Goal: Task Accomplishment & Management: Manage account settings

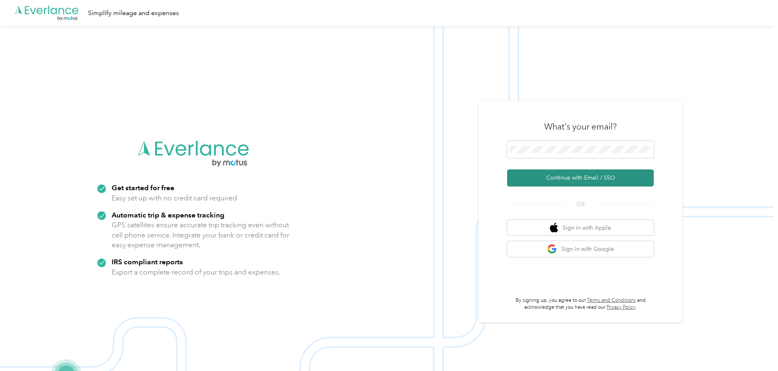
click at [567, 175] on button "Continue with Email / SSO" at bounding box center [580, 177] width 147 height 17
click at [595, 154] on span at bounding box center [580, 149] width 147 height 17
drag, startPoint x: 586, startPoint y: 176, endPoint x: 599, endPoint y: 33, distance: 143.9
click at [586, 175] on button "Continue with Email / SSO" at bounding box center [580, 177] width 147 height 17
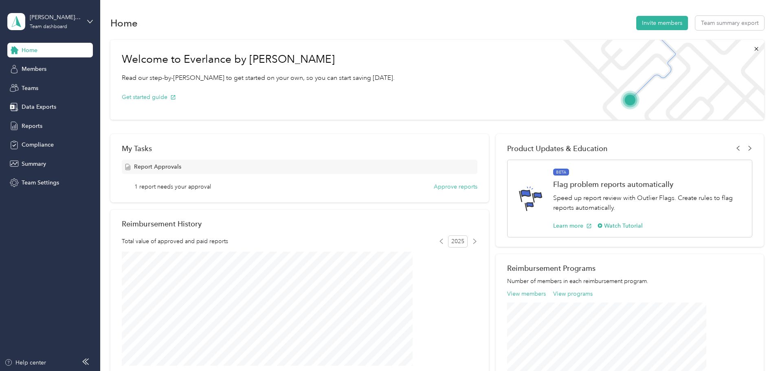
click at [84, 19] on div "[PERSON_NAME][EMAIL_ADDRESS][PERSON_NAME][DOMAIN_NAME] Team dashboard" at bounding box center [50, 21] width 86 height 29
click at [46, 86] on div "Personal dashboard" at bounding box center [139, 82] width 252 height 14
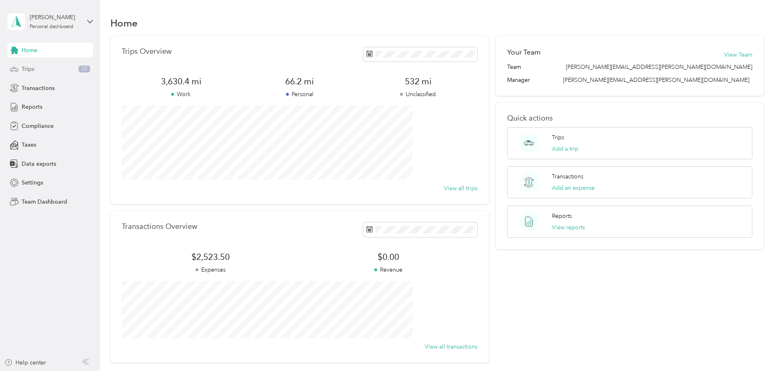
click at [45, 66] on div "Trips 20" at bounding box center [50, 69] width 86 height 15
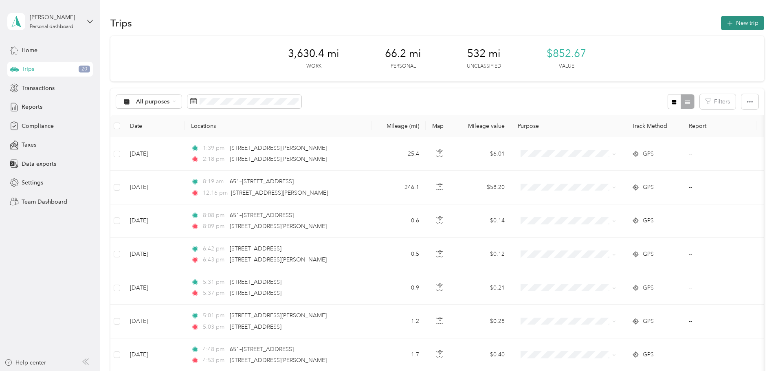
click at [721, 22] on button "New trip" at bounding box center [742, 23] width 43 height 14
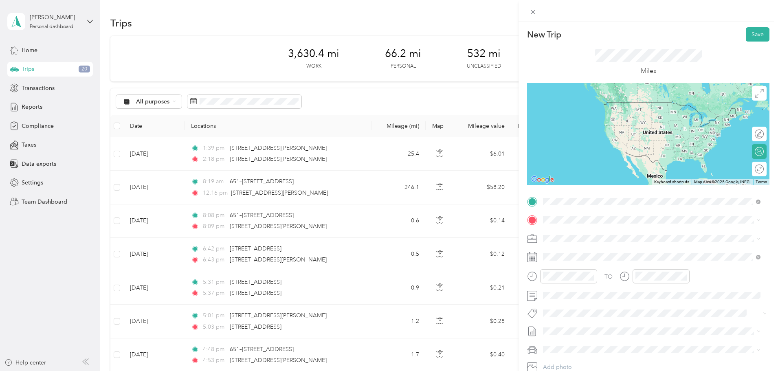
click at [606, 246] on span "[STREET_ADDRESS]" at bounding box center [584, 242] width 52 height 7
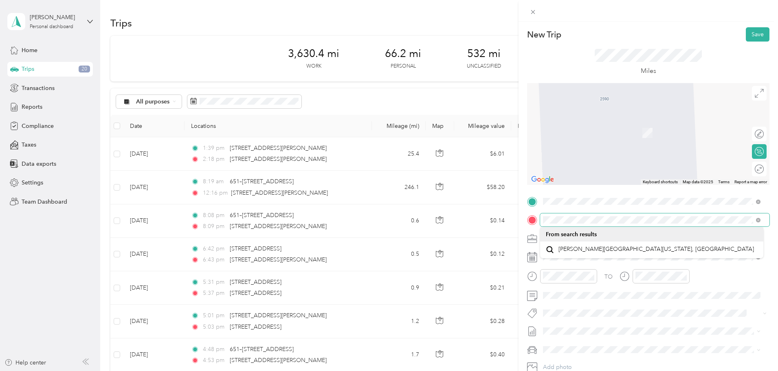
click at [462, 218] on div "New Trip Save This trip cannot be edited because it is either under review, app…" at bounding box center [389, 185] width 778 height 371
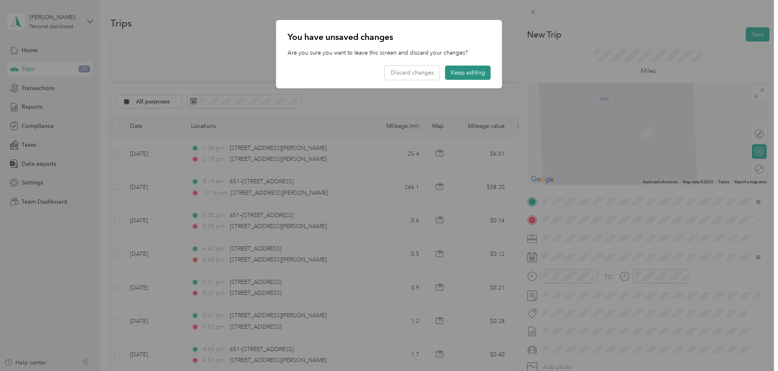
click at [461, 75] on button "Keep editing" at bounding box center [468, 73] width 46 height 14
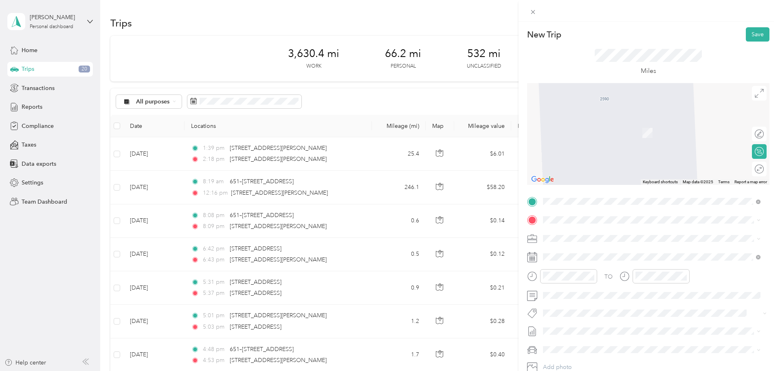
click at [591, 249] on span "[STREET_ADDRESS][US_STATE]" at bounding box center [598, 245] width 81 height 7
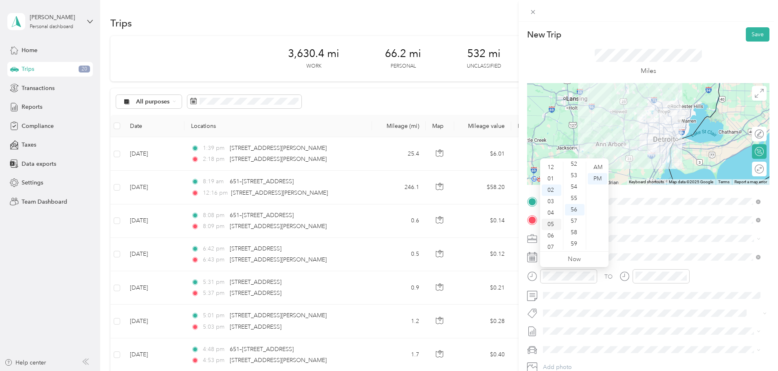
click at [550, 224] on div "05" at bounding box center [552, 224] width 20 height 11
click at [570, 169] on div "38" at bounding box center [575, 167] width 20 height 11
click at [597, 167] on div "AM" at bounding box center [598, 167] width 20 height 11
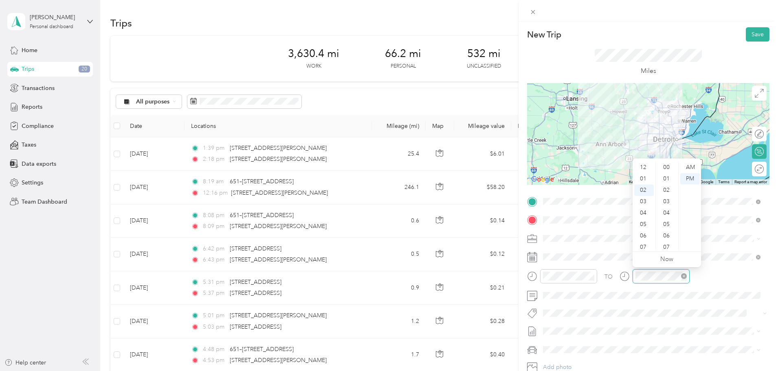
scroll to position [596, 0]
click at [641, 199] on div "05" at bounding box center [644, 201] width 20 height 11
click at [587, 261] on span at bounding box center [654, 256] width 229 height 13
click at [531, 258] on icon at bounding box center [532, 257] width 10 height 10
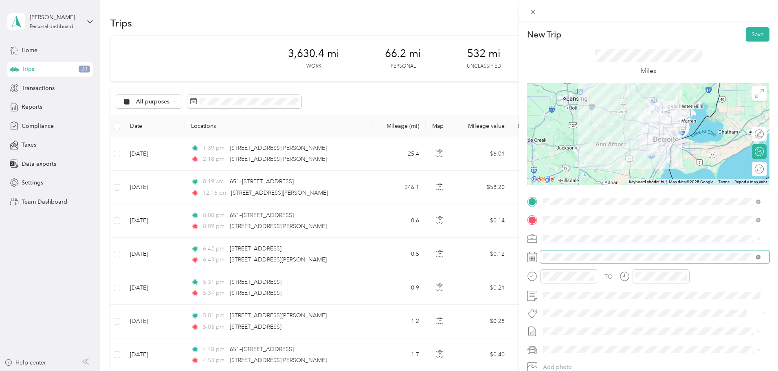
click at [758, 257] on icon at bounding box center [758, 257] width 4 height 4
click at [584, 262] on span at bounding box center [654, 256] width 229 height 13
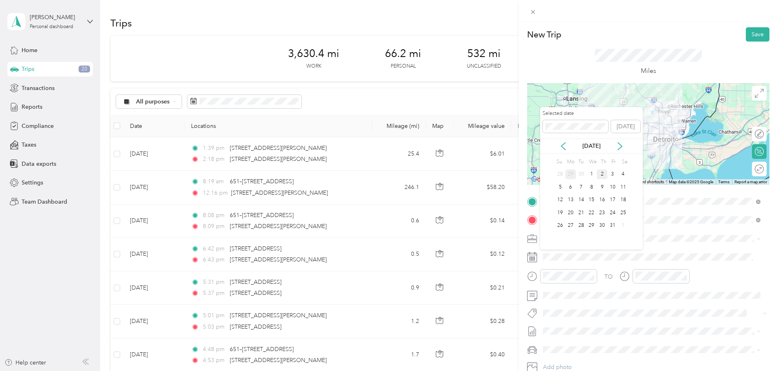
click at [570, 175] on div "29" at bounding box center [570, 174] width 11 height 10
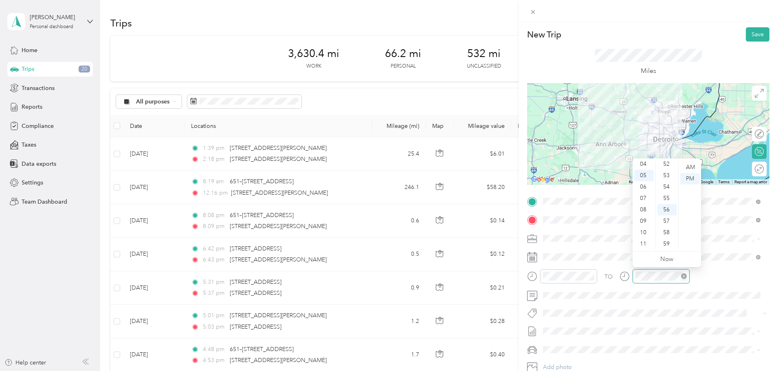
click at [685, 276] on icon "close-circle" at bounding box center [684, 276] width 6 height 6
click at [756, 39] on button "Save" at bounding box center [758, 34] width 24 height 14
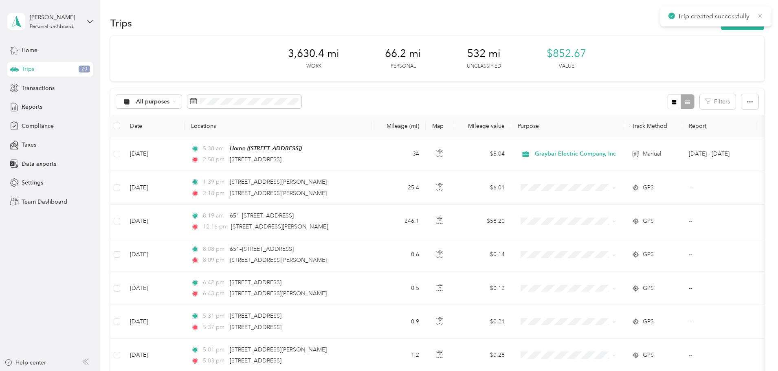
click at [759, 16] on icon at bounding box center [760, 15] width 7 height 7
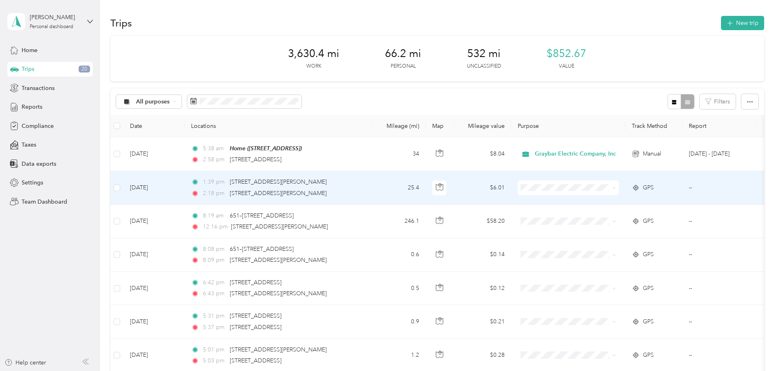
click at [624, 205] on ol "Graybar Electric Company, Inc Personal" at bounding box center [625, 206] width 107 height 29
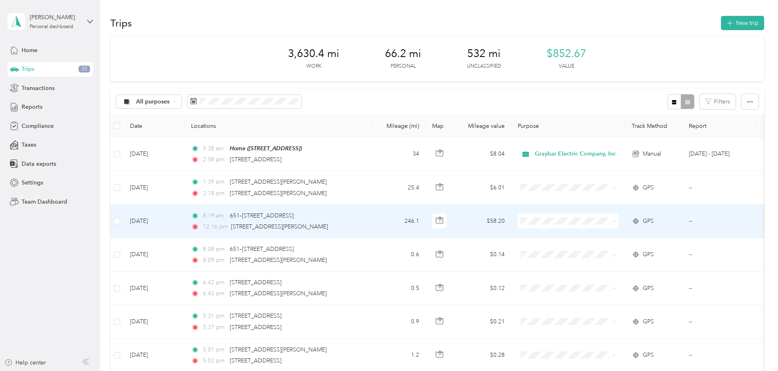
click at [622, 238] on li "Graybar Electric Company, Inc" at bounding box center [625, 232] width 107 height 14
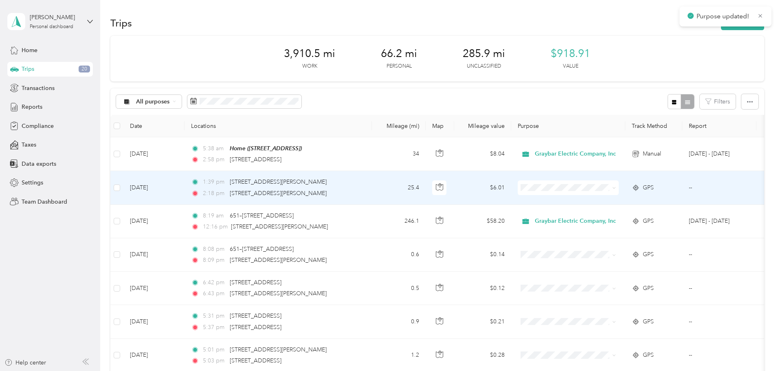
click at [619, 183] on span at bounding box center [568, 187] width 101 height 15
click at [616, 189] on icon at bounding box center [614, 188] width 4 height 4
click at [660, 203] on span "Graybar Electric Company, Inc" at bounding box center [632, 198] width 81 height 9
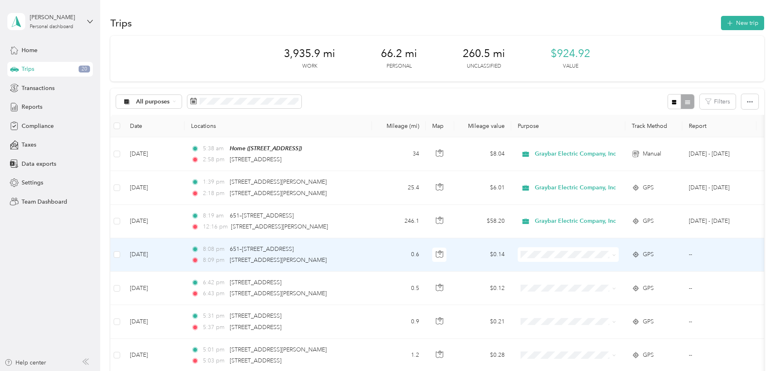
click at [616, 255] on icon at bounding box center [614, 255] width 4 height 4
click at [644, 270] on li "Graybar Electric Company, Inc" at bounding box center [625, 269] width 107 height 14
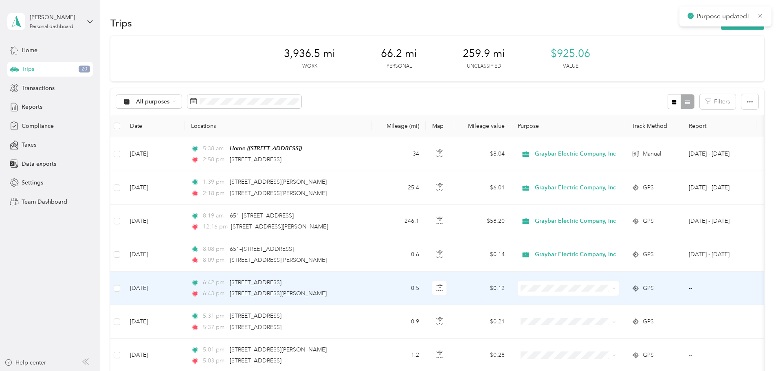
click at [619, 289] on span at bounding box center [568, 288] width 101 height 15
click at [615, 288] on icon at bounding box center [614, 289] width 2 height 2
click at [644, 301] on span "Graybar Electric Company, Inc" at bounding box center [632, 303] width 81 height 9
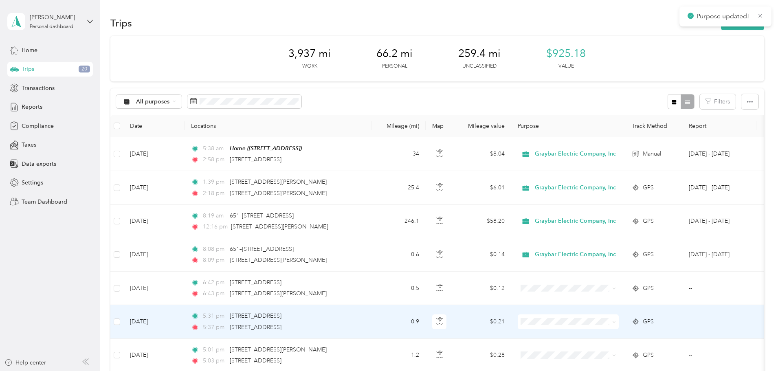
click at [616, 322] on icon at bounding box center [614, 322] width 4 height 4
drag, startPoint x: 629, startPoint y: 337, endPoint x: 627, endPoint y: 327, distance: 10.0
click at [628, 337] on li "Graybar Electric Company, Inc" at bounding box center [625, 332] width 107 height 14
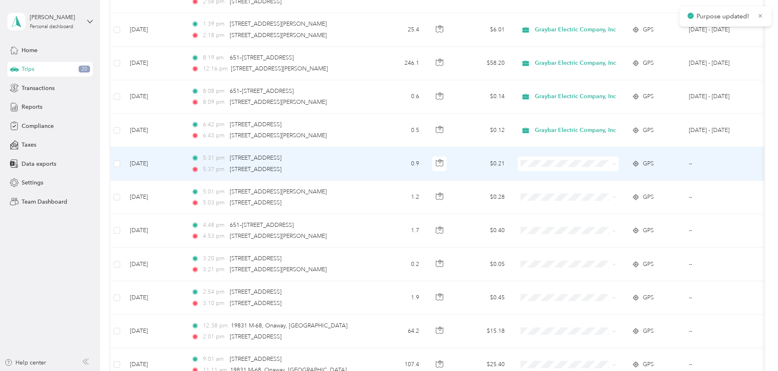
scroll to position [163, 0]
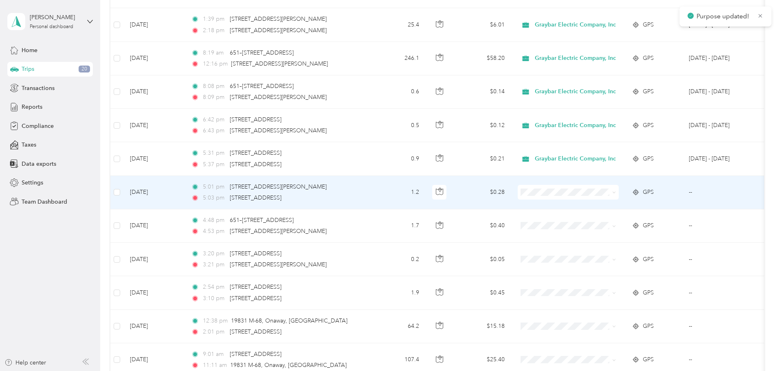
click at [616, 189] on span at bounding box center [614, 192] width 4 height 7
click at [619, 190] on span at bounding box center [568, 192] width 101 height 15
click at [616, 196] on span at bounding box center [612, 192] width 7 height 9
click at [616, 191] on icon at bounding box center [614, 193] width 4 height 4
click at [643, 204] on span "Graybar Electric Company, Inc" at bounding box center [632, 207] width 81 height 9
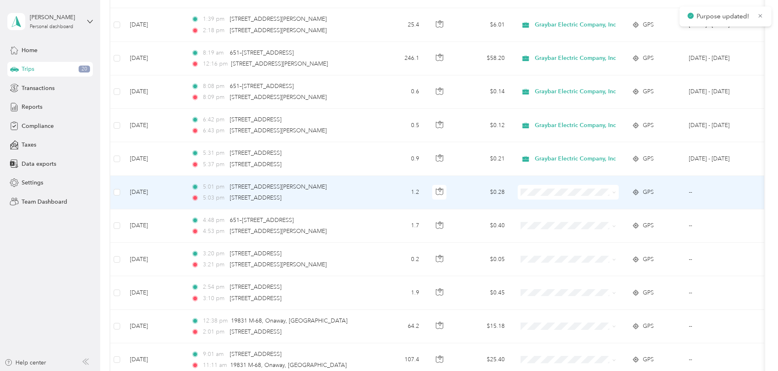
click at [616, 193] on icon at bounding box center [614, 193] width 4 height 4
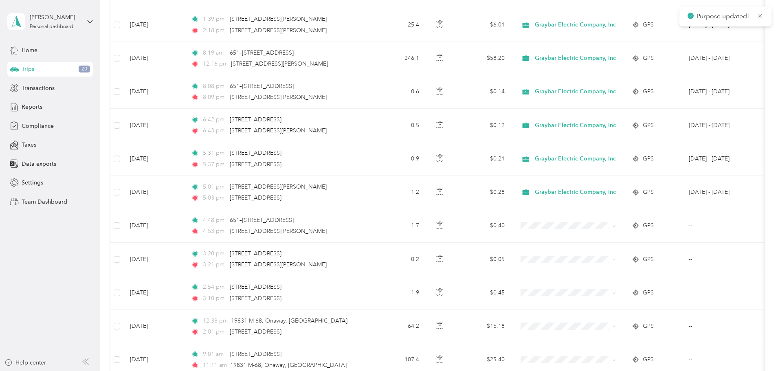
click at [739, 198] on div "3,939.1 mi Work 66.2 mi Personal 257.3 mi Unclassified $925.68 Value All purpos…" at bounding box center [437, 372] width 654 height 998
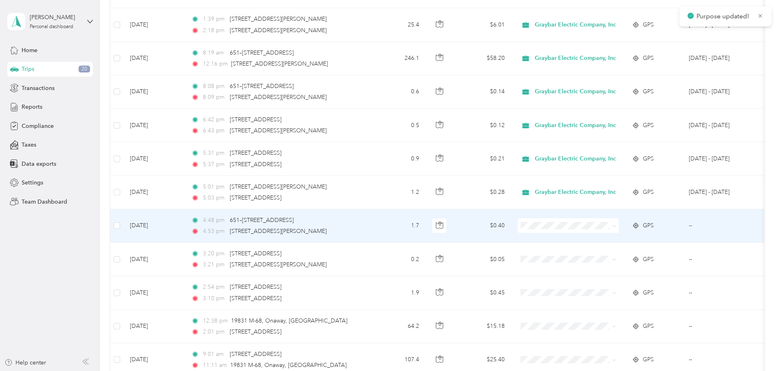
click at [616, 228] on span at bounding box center [612, 225] width 7 height 9
click at [615, 226] on icon at bounding box center [614, 226] width 2 height 2
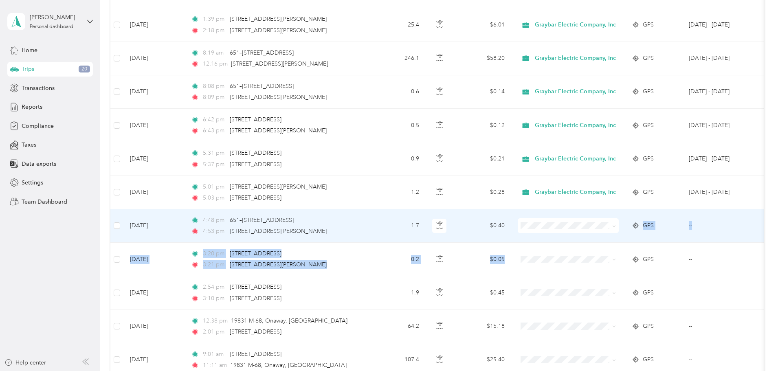
drag, startPoint x: 637, startPoint y: 249, endPoint x: 668, endPoint y: 228, distance: 36.8
click at [619, 225] on span at bounding box center [568, 225] width 101 height 15
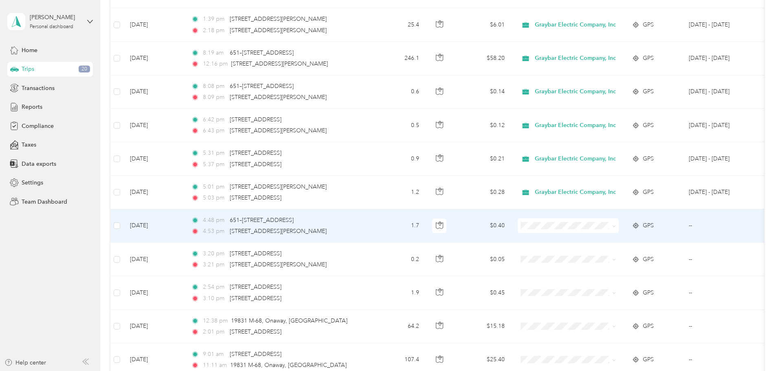
click at [616, 227] on icon at bounding box center [614, 226] width 4 height 4
click at [661, 237] on span "Graybar Electric Company, Inc" at bounding box center [632, 237] width 81 height 9
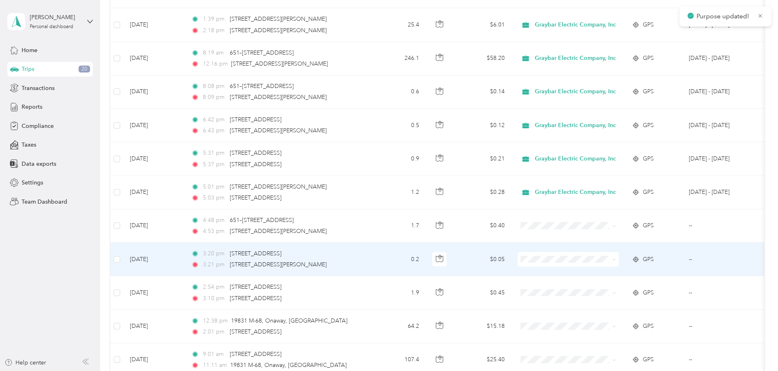
click at [616, 259] on icon at bounding box center [614, 260] width 4 height 4
click at [659, 270] on span "Graybar Electric Company, Inc" at bounding box center [632, 274] width 81 height 9
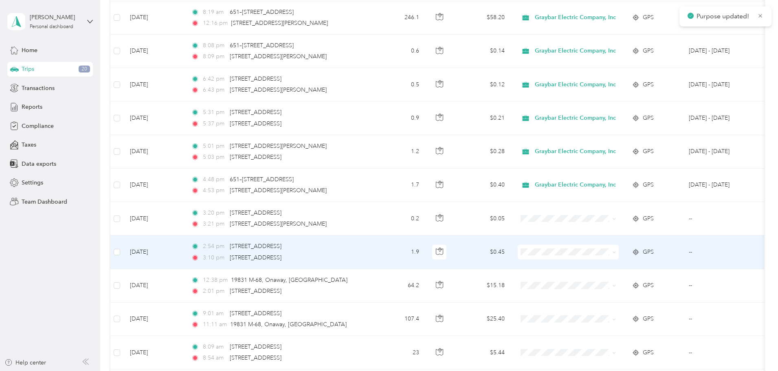
click at [616, 252] on icon at bounding box center [614, 252] width 4 height 4
click at [652, 270] on ol "Graybar Electric Company, Inc Personal" at bounding box center [625, 273] width 107 height 29
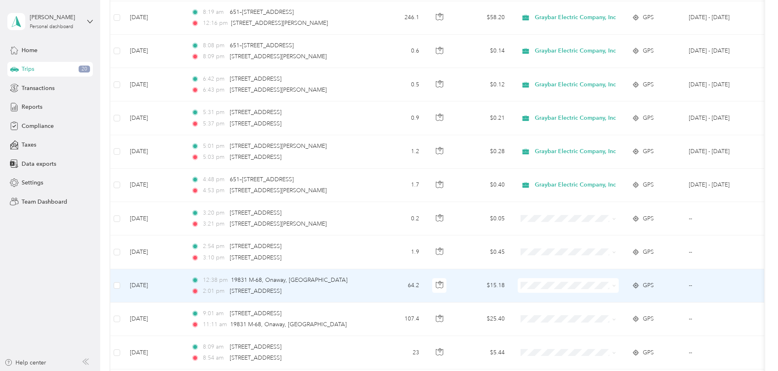
click at [616, 289] on span at bounding box center [612, 285] width 7 height 9
click at [615, 285] on icon at bounding box center [614, 286] width 2 height 2
click at [659, 298] on span "Graybar Electric Company, Inc" at bounding box center [632, 300] width 81 height 9
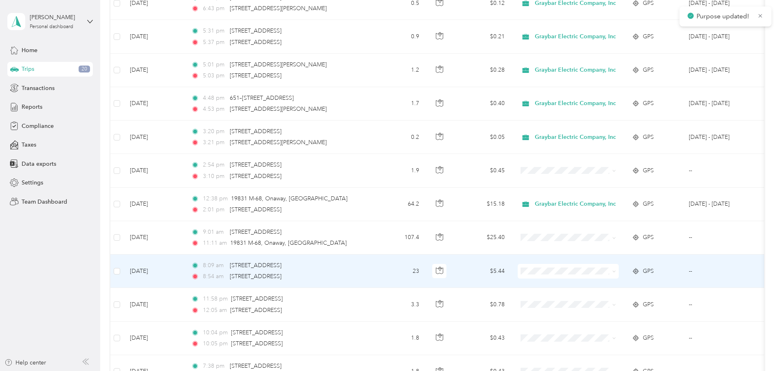
scroll to position [326, 0]
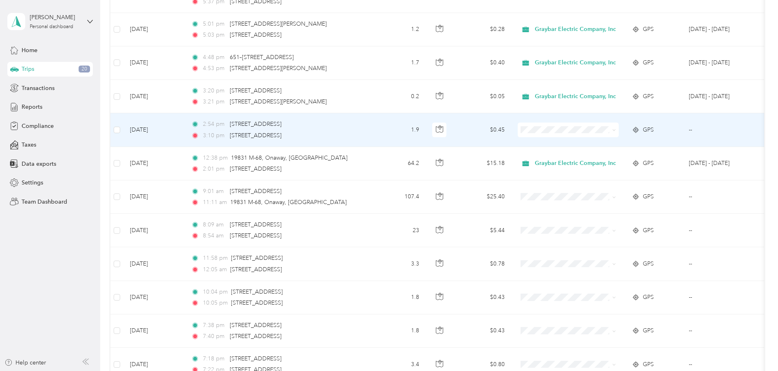
click at [616, 131] on icon at bounding box center [614, 130] width 4 height 4
click at [639, 145] on li "Graybar Electric Company, Inc" at bounding box center [625, 143] width 107 height 14
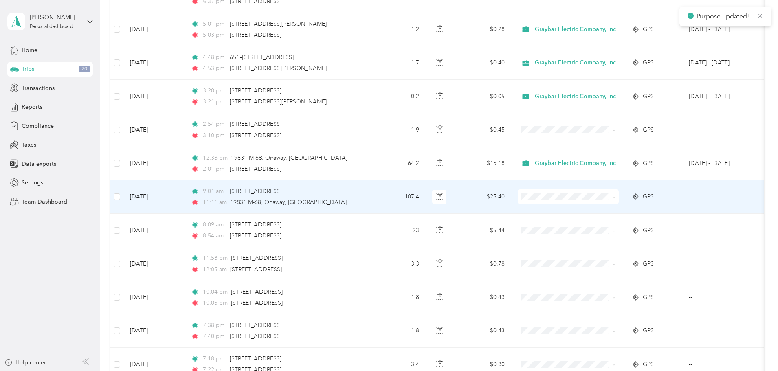
click at [616, 196] on icon at bounding box center [614, 197] width 4 height 4
click at [655, 209] on span "Graybar Electric Company, Inc" at bounding box center [632, 207] width 81 height 9
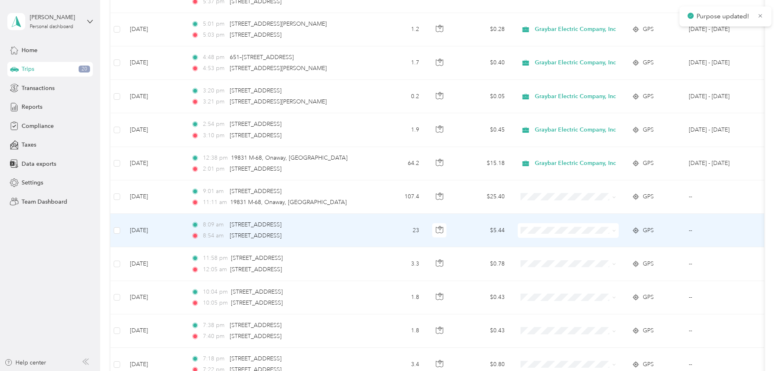
click at [616, 226] on span at bounding box center [612, 230] width 7 height 9
click at [616, 232] on icon at bounding box center [614, 231] width 4 height 4
click at [657, 247] on li "Graybar Electric Company, Inc" at bounding box center [625, 245] width 107 height 14
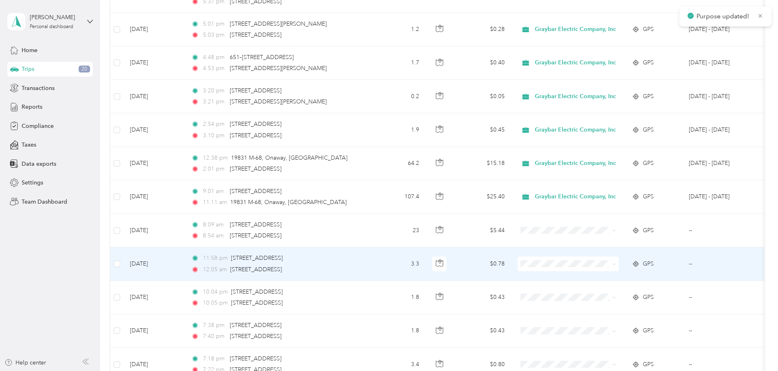
click at [616, 267] on span at bounding box center [612, 263] width 7 height 9
click at [616, 263] on icon at bounding box center [614, 264] width 4 height 4
click at [655, 277] on span "Graybar Electric Company, Inc" at bounding box center [632, 278] width 81 height 9
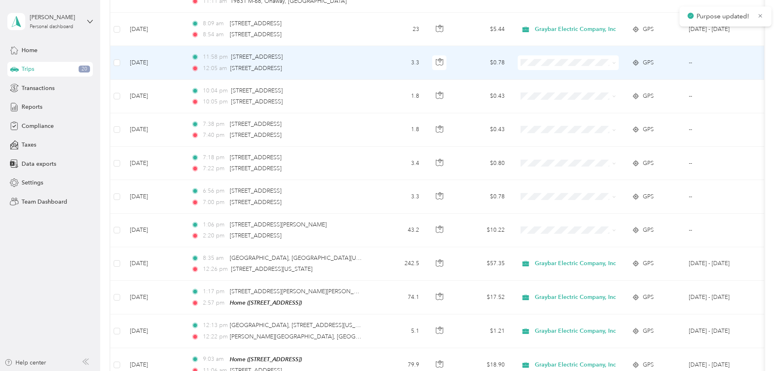
scroll to position [529, 0]
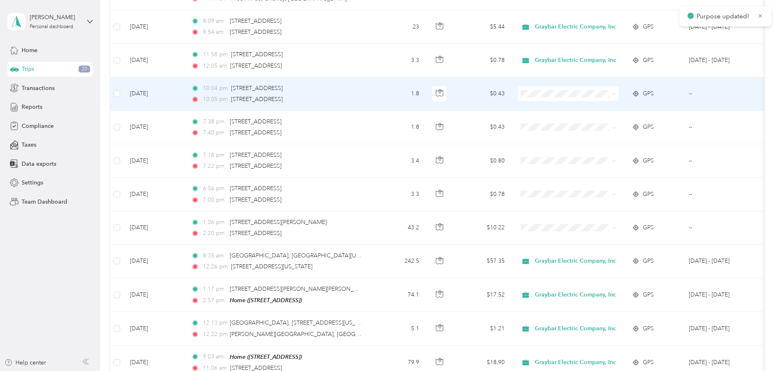
click at [616, 94] on icon at bounding box center [614, 94] width 4 height 4
click at [656, 110] on li "Graybar Electric Company, Inc" at bounding box center [625, 108] width 107 height 14
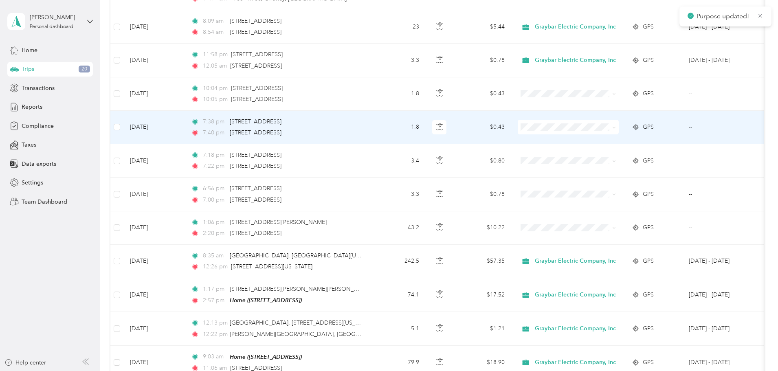
click at [616, 128] on icon at bounding box center [614, 128] width 4 height 4
click at [647, 142] on span "Graybar Electric Company, Inc" at bounding box center [632, 139] width 81 height 9
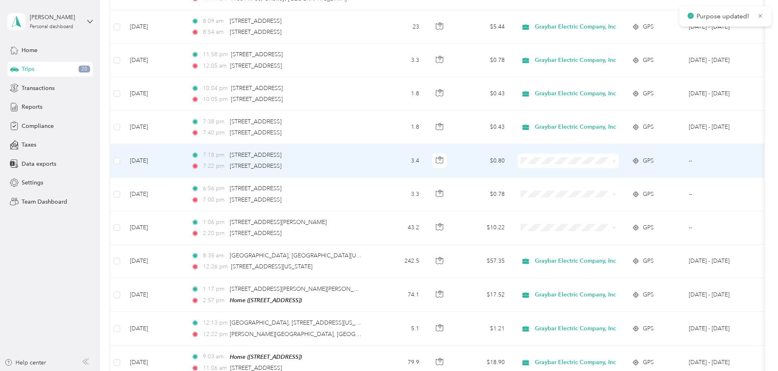
click at [616, 162] on icon at bounding box center [614, 161] width 4 height 4
click at [665, 173] on span "Graybar Electric Company, Inc" at bounding box center [632, 175] width 81 height 9
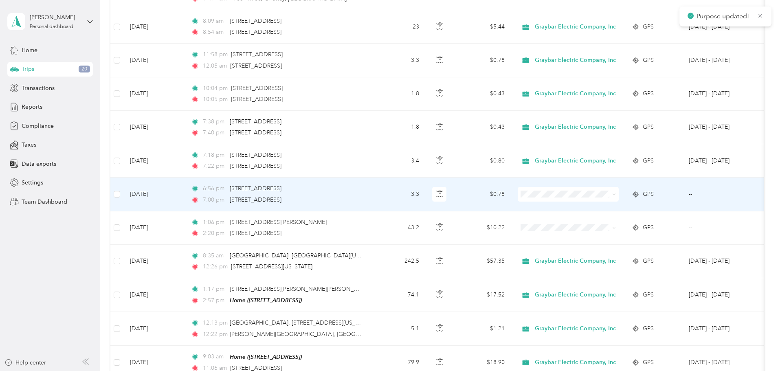
click at [616, 193] on icon at bounding box center [614, 195] width 4 height 4
click at [655, 208] on span "Graybar Electric Company, Inc" at bounding box center [632, 209] width 81 height 9
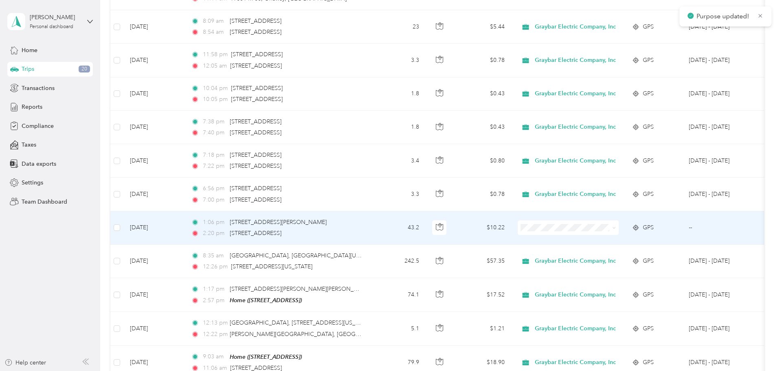
click at [616, 229] on icon at bounding box center [614, 228] width 4 height 4
click at [660, 240] on span "Graybar Electric Company, Inc" at bounding box center [632, 242] width 81 height 9
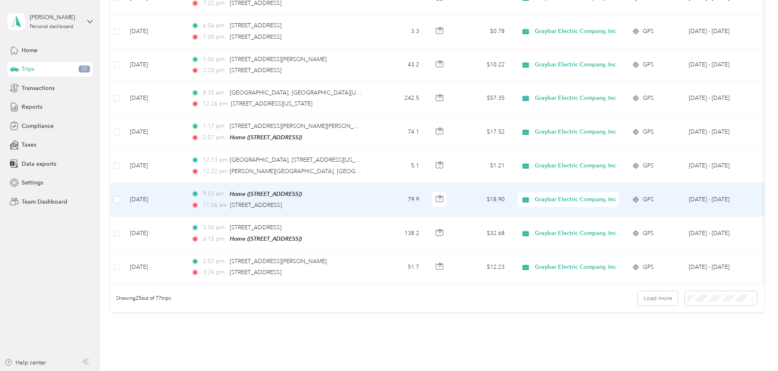
scroll to position [751, 0]
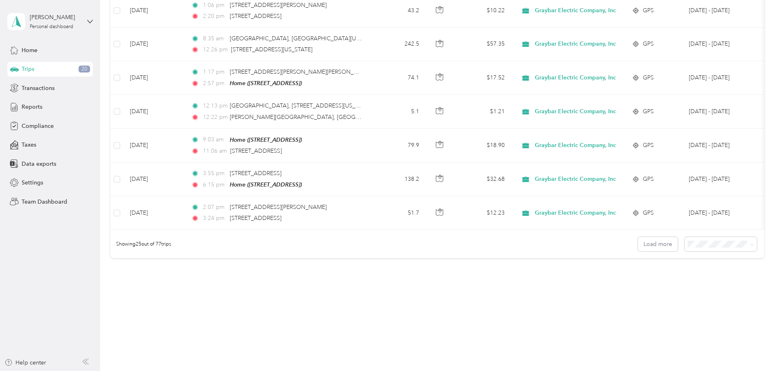
drag, startPoint x: 644, startPoint y: 282, endPoint x: 628, endPoint y: 268, distance: 21.6
click at [643, 282] on li "100 per load" at bounding box center [664, 284] width 72 height 14
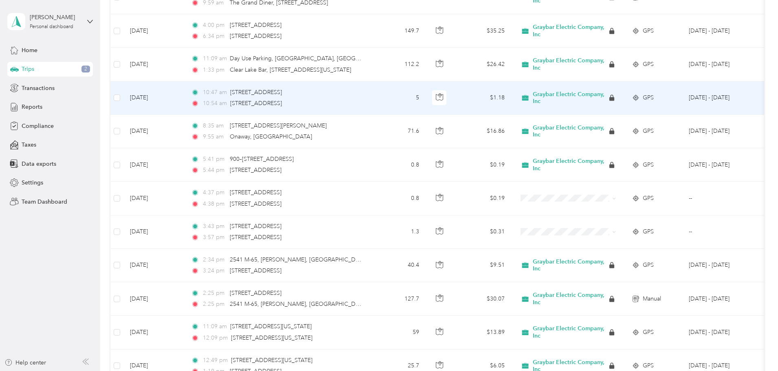
scroll to position [1199, 0]
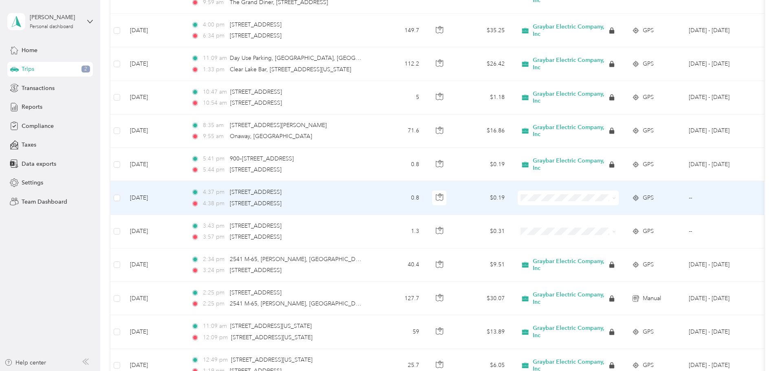
click at [616, 196] on icon at bounding box center [614, 198] width 4 height 4
click at [650, 208] on span "Graybar Electric Company, Inc" at bounding box center [632, 205] width 81 height 9
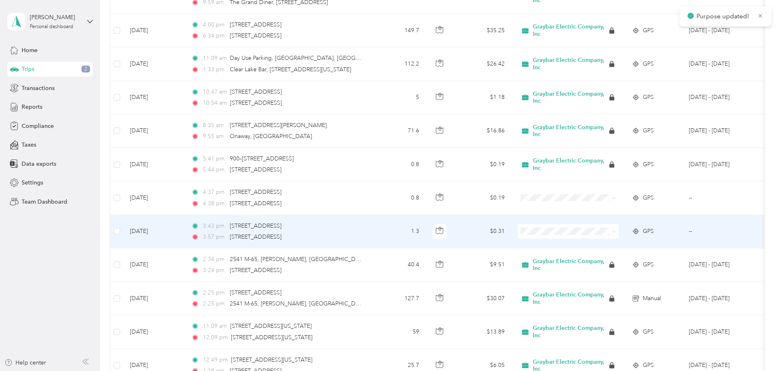
click at [616, 230] on icon at bounding box center [614, 232] width 4 height 4
click at [638, 242] on span "Graybar Electric Company, Inc" at bounding box center [632, 238] width 81 height 9
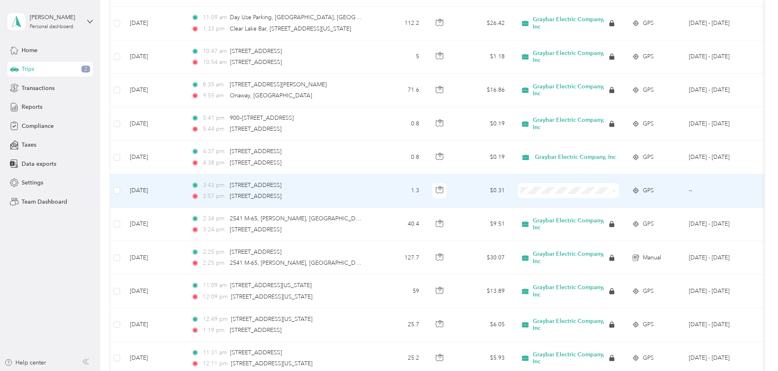
click at [616, 189] on icon at bounding box center [614, 191] width 4 height 4
click at [650, 201] on span "Graybar Electric Company, Inc" at bounding box center [632, 202] width 81 height 9
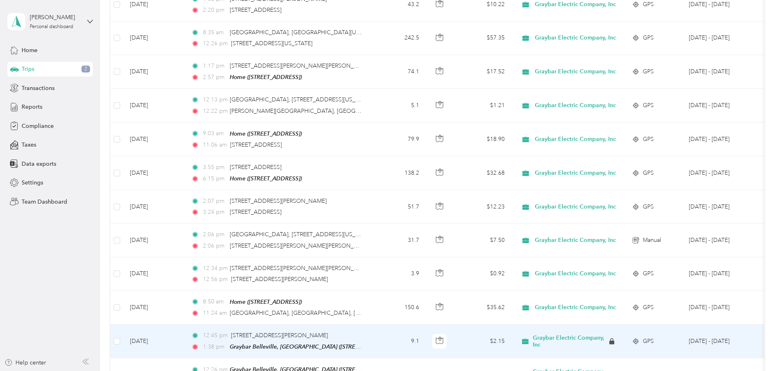
scroll to position [742, 0]
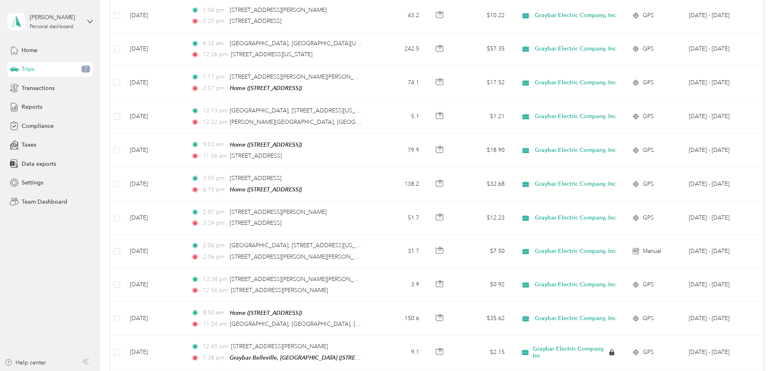
drag, startPoint x: 125, startPoint y: 241, endPoint x: 137, endPoint y: 226, distance: 18.8
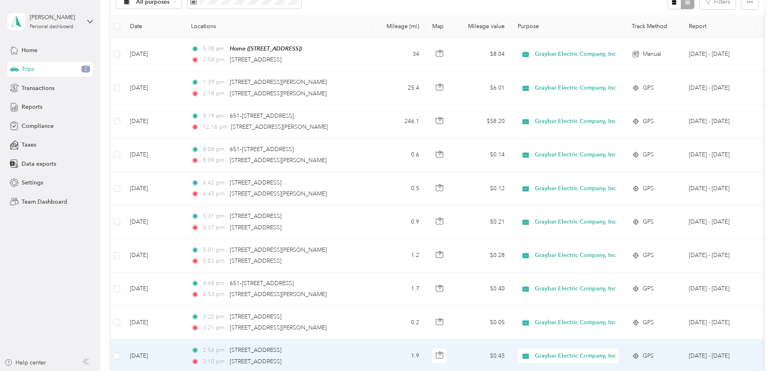
scroll to position [0, 0]
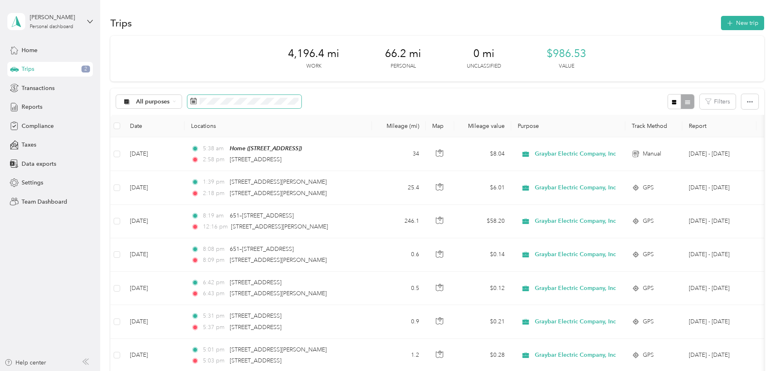
click at [197, 98] on icon at bounding box center [193, 101] width 7 height 7
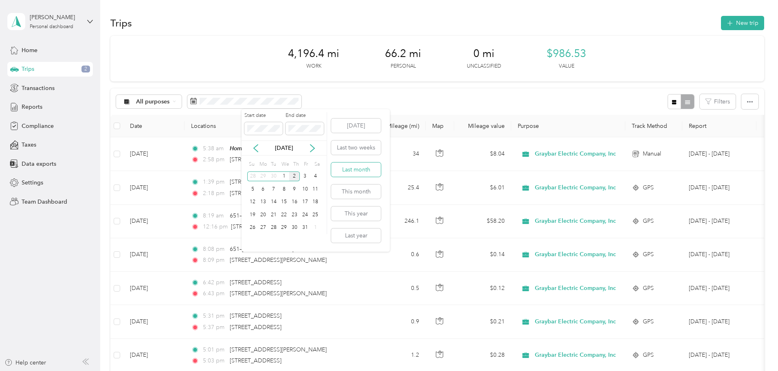
click at [349, 166] on button "Last month" at bounding box center [356, 170] width 50 height 14
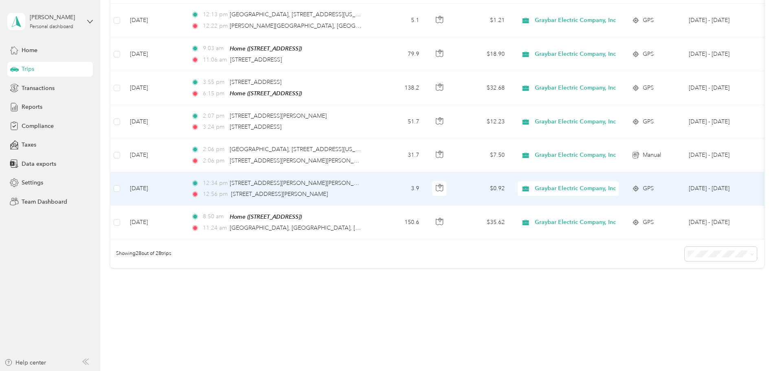
scroll to position [852, 0]
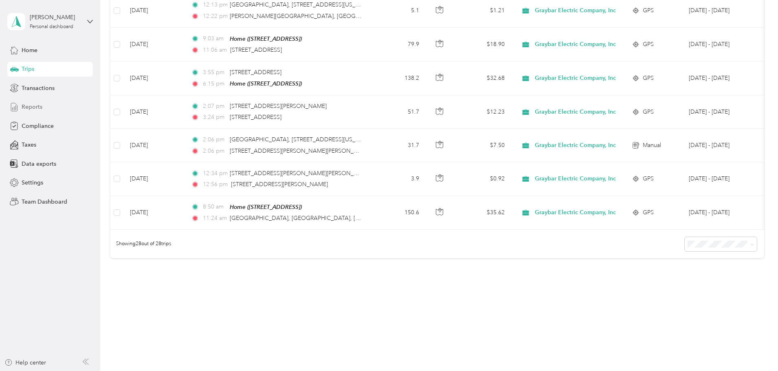
click at [30, 107] on span "Reports" at bounding box center [32, 107] width 21 height 9
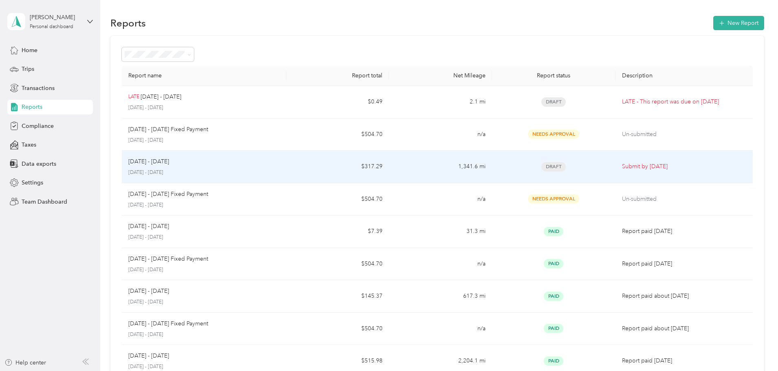
click at [277, 169] on p "[DATE] - [DATE]" at bounding box center [204, 172] width 152 height 7
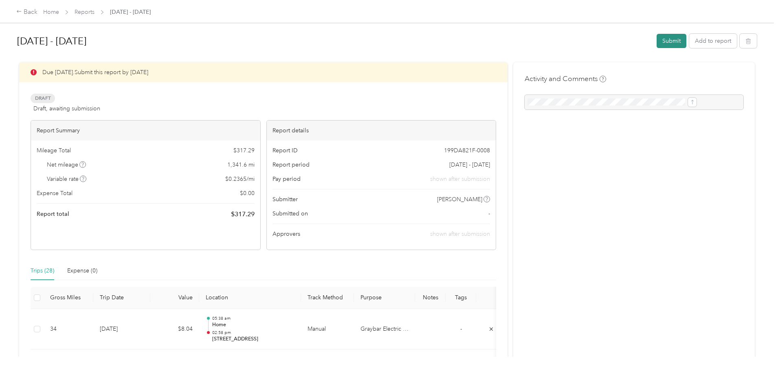
click at [657, 39] on button "Submit" at bounding box center [672, 41] width 30 height 14
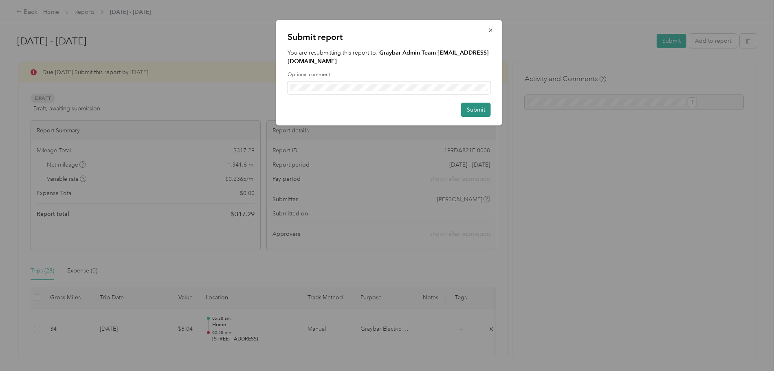
click at [481, 103] on button "Submit" at bounding box center [476, 110] width 30 height 14
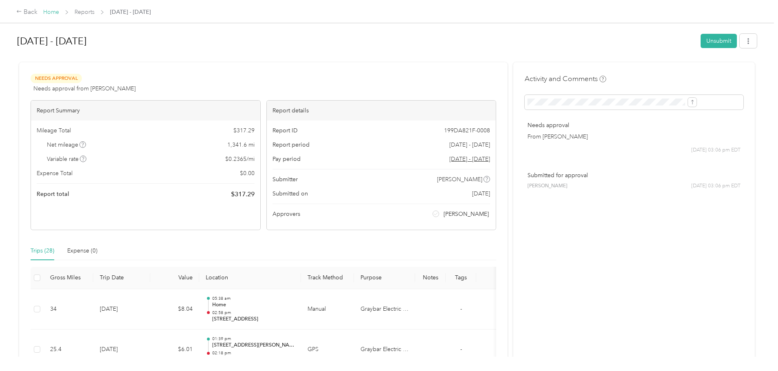
click at [59, 11] on link "Home" at bounding box center [51, 12] width 16 height 7
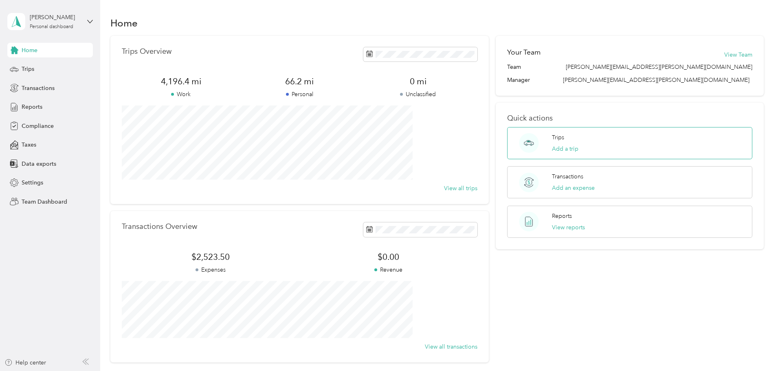
click at [586, 143] on div "Trips Add a trip" at bounding box center [629, 143] width 245 height 32
